Goal: Task Accomplishment & Management: Use online tool/utility

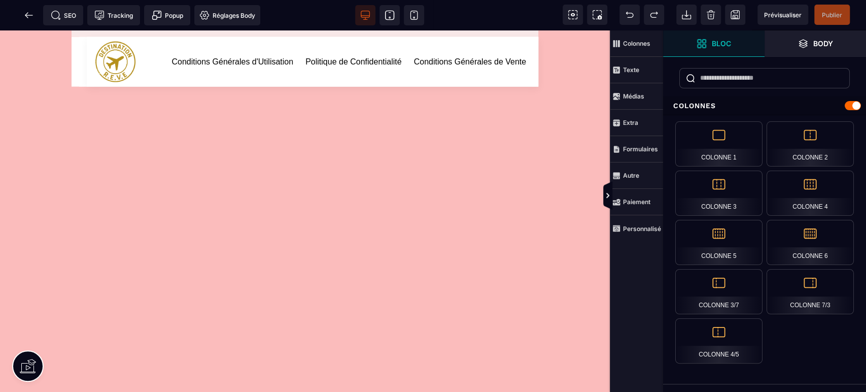
scroll to position [1360, 0]
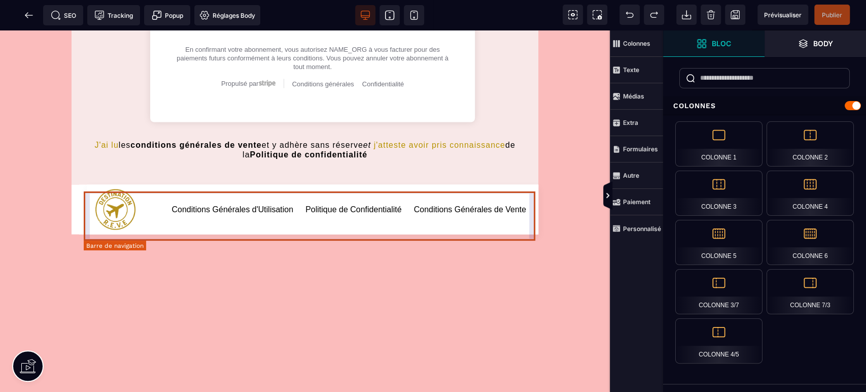
click at [511, 232] on div "Conditions Générales d'Utilisation Politique de Confidentialité Conditions Géné…" at bounding box center [313, 209] width 440 height 45
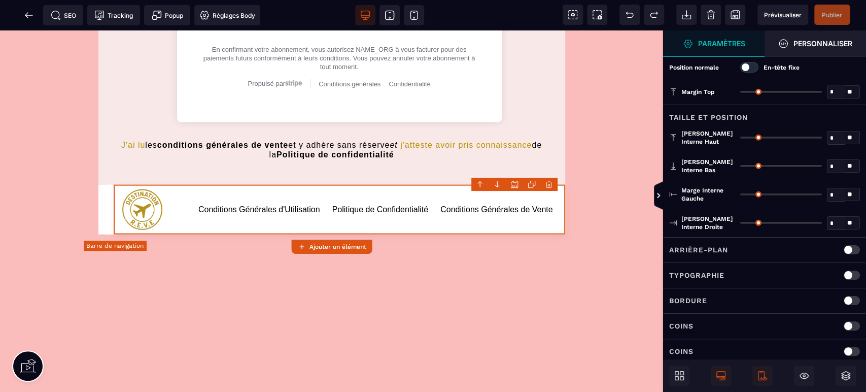
type input "*"
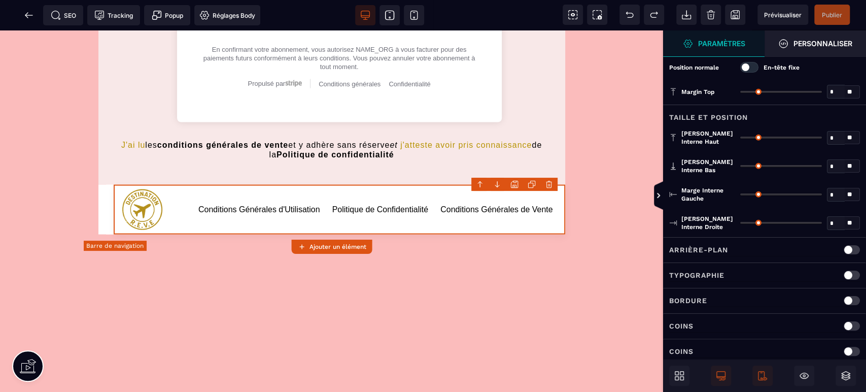
type input "**"
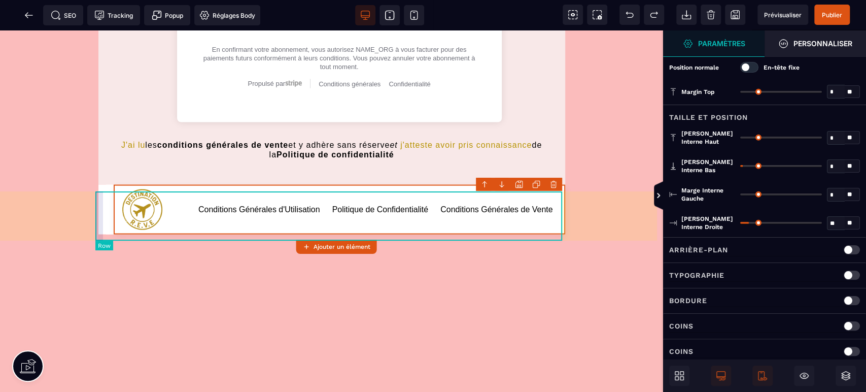
click at [100, 231] on div "Conditions Générales d'Utilisation Politique de Confidentialité Conditions Géné…" at bounding box center [331, 209] width 467 height 49
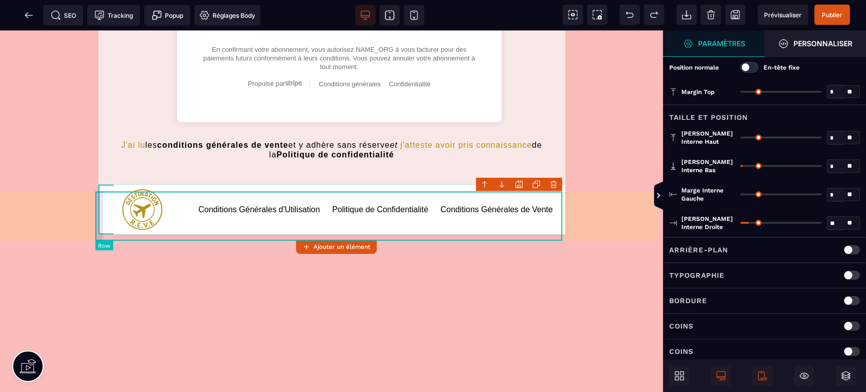
select select "**"
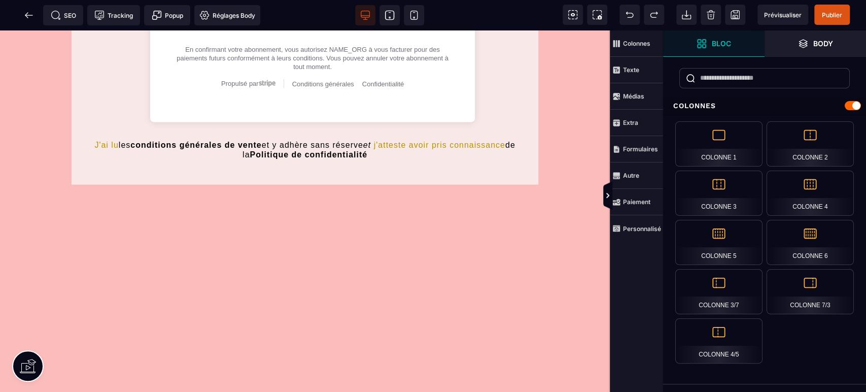
click at [648, 227] on strong "Personnalisé" at bounding box center [642, 229] width 38 height 8
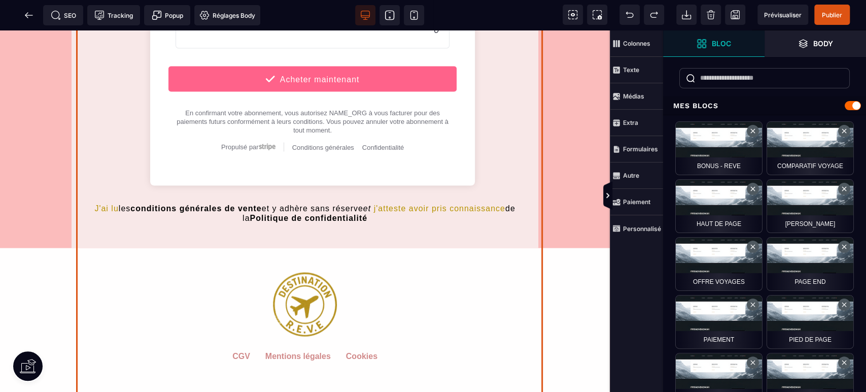
scroll to position [1610, 0]
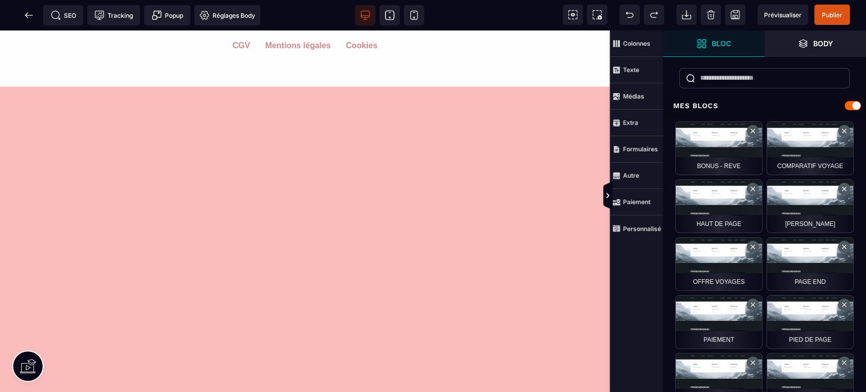
click at [832, 15] on span "Publier" at bounding box center [832, 15] width 20 height 8
click at [28, 14] on icon at bounding box center [29, 15] width 10 height 10
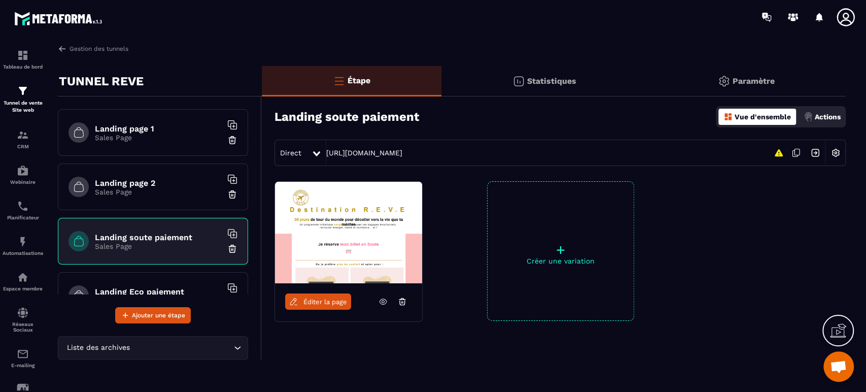
click at [159, 287] on h6 "Landing Eco paiement" at bounding box center [158, 292] width 127 height 10
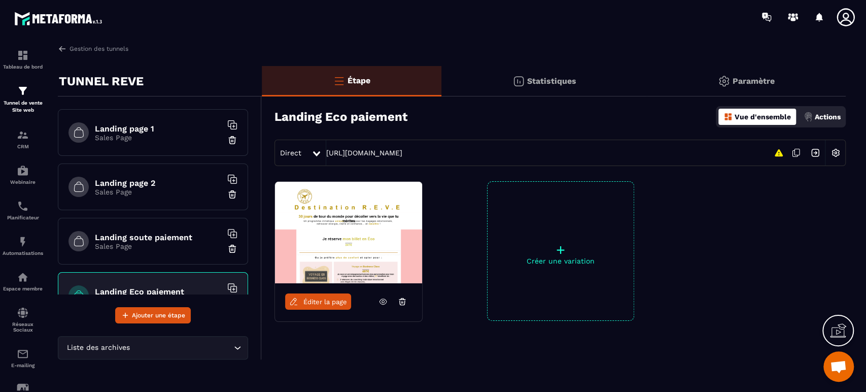
click at [310, 304] on span "Éditer la page" at bounding box center [326, 302] width 44 height 8
